Goal: Task Accomplishment & Management: Use online tool/utility

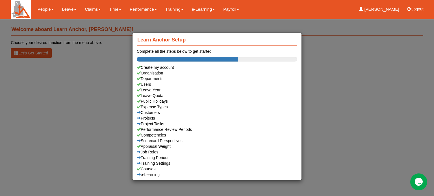
drag, startPoint x: 0, startPoint y: 0, endPoint x: 65, endPoint y: 9, distance: 65.9
click at [65, 9] on div "Learn Anchor Setup Complete all the steps below to get started Create my accoun…" at bounding box center [217, 98] width 434 height 196
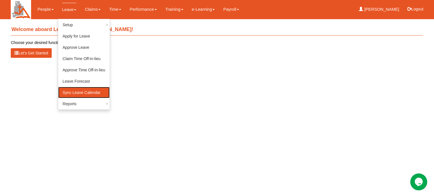
click at [64, 94] on link "Sync Leave Calendar" at bounding box center [84, 92] width 52 height 11
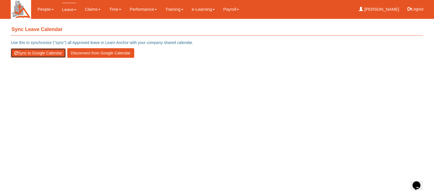
click at [30, 51] on button "Sync to Google Calendar" at bounding box center [38, 53] width 55 height 10
